Goal: Check status: Check status

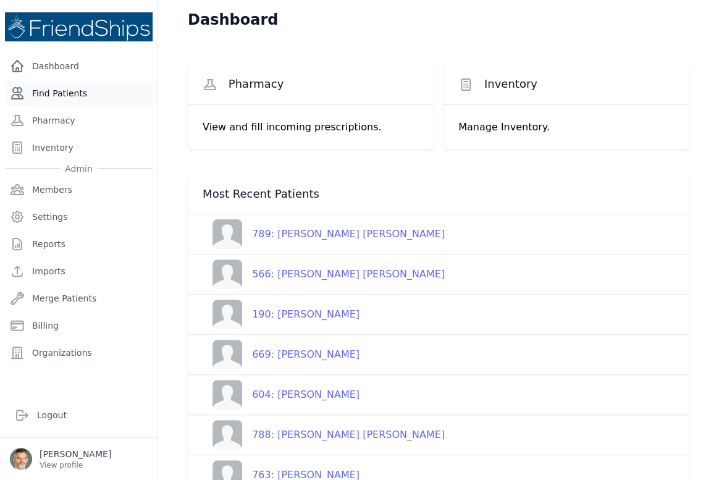
click at [53, 93] on link "Find Patients" at bounding box center [79, 93] width 148 height 25
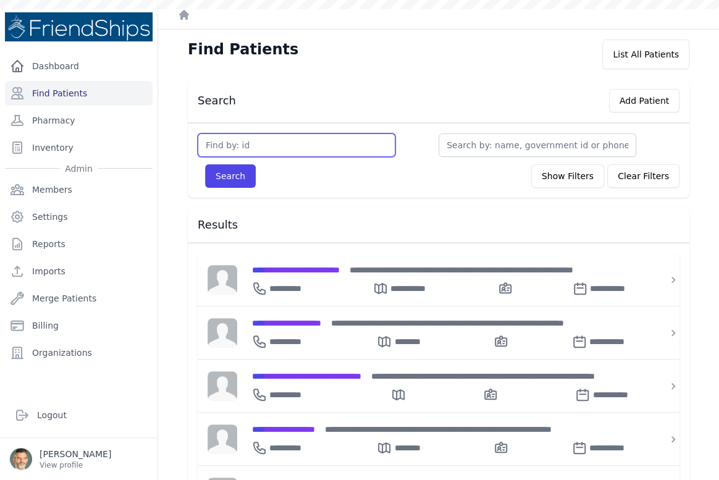
click at [228, 148] on input "text" at bounding box center [297, 144] width 198 height 23
click at [205, 164] on button "Search" at bounding box center [230, 175] width 51 height 23
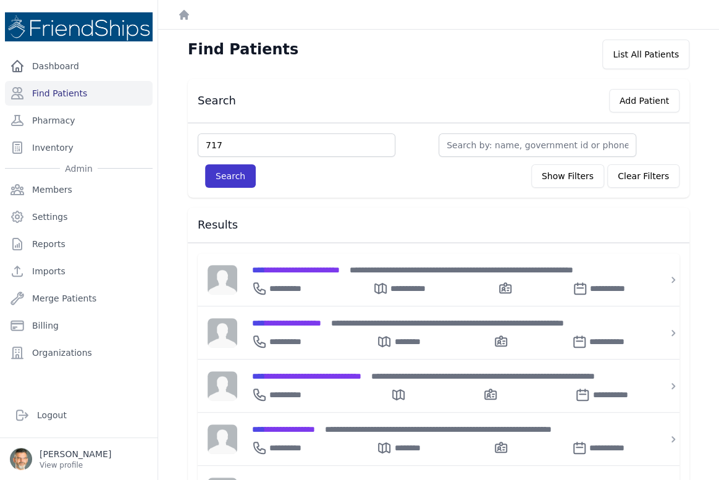
type input "717"
click at [228, 169] on button "Search" at bounding box center [230, 175] width 51 height 23
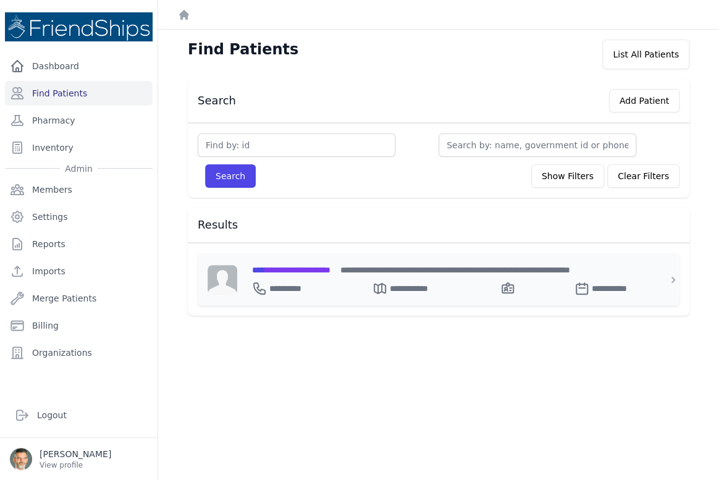
click at [287, 266] on span "**********" at bounding box center [291, 270] width 78 height 9
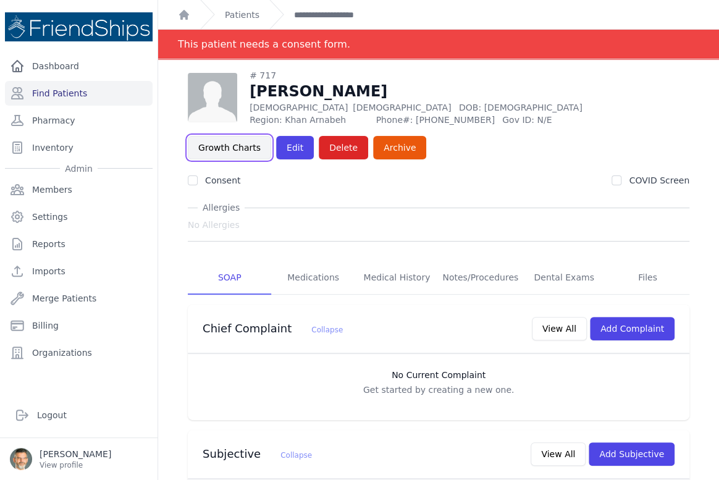
click at [218, 143] on link "Growth Charts" at bounding box center [229, 147] width 83 height 23
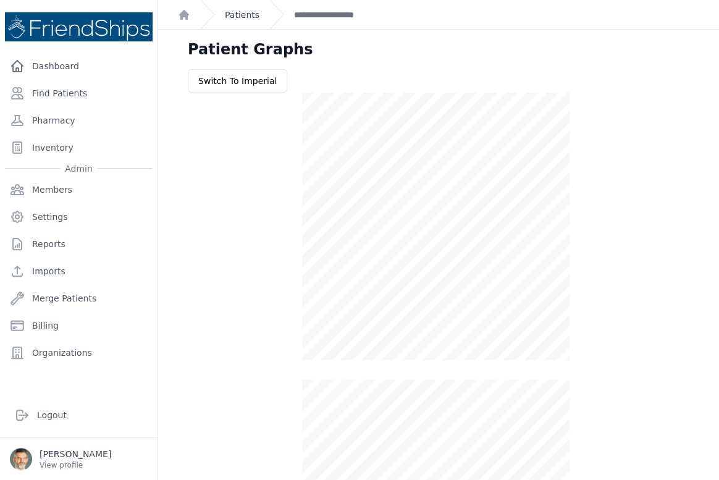
click at [236, 14] on link "Patients" at bounding box center [242, 15] width 35 height 12
